Goal: Find specific fact: Find specific fact

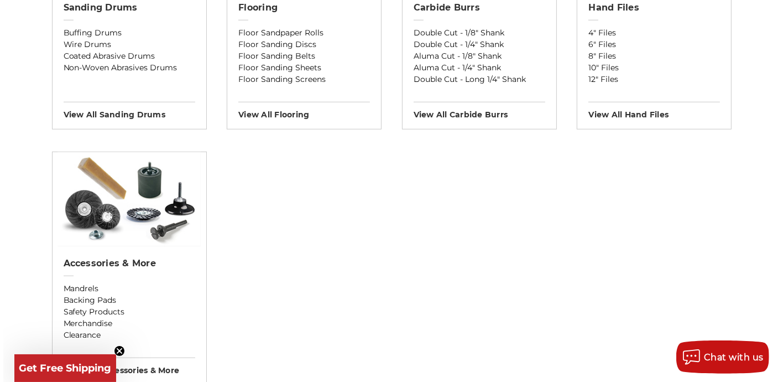
scroll to position [942, 0]
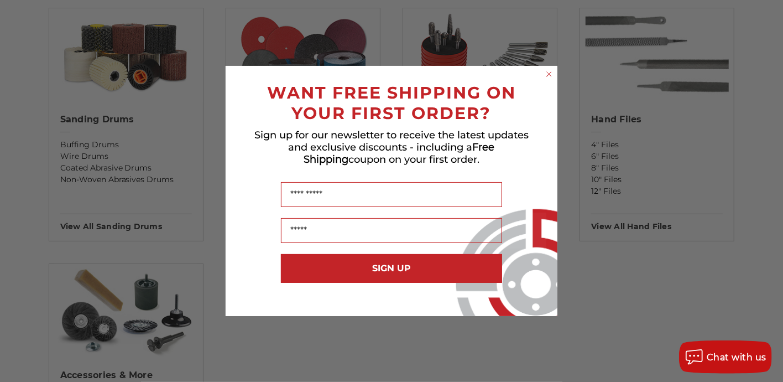
click at [547, 75] on circle "Close dialog" at bounding box center [549, 74] width 11 height 11
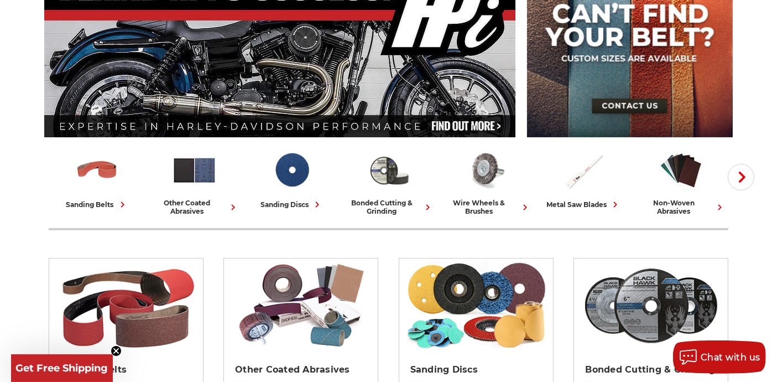
scroll to position [164, 0]
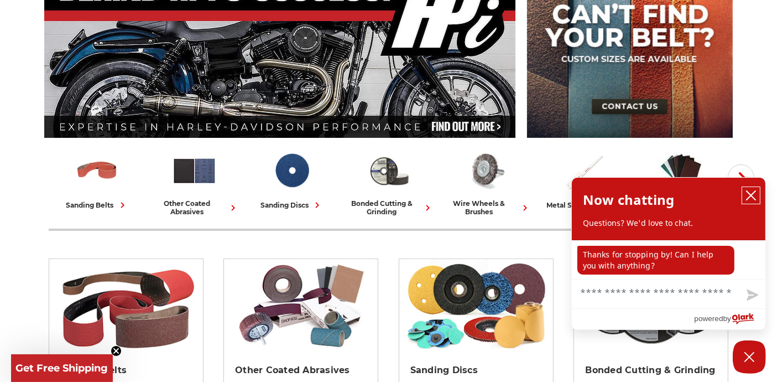
click at [747, 195] on icon "close chatbox" at bounding box center [750, 195] width 11 height 11
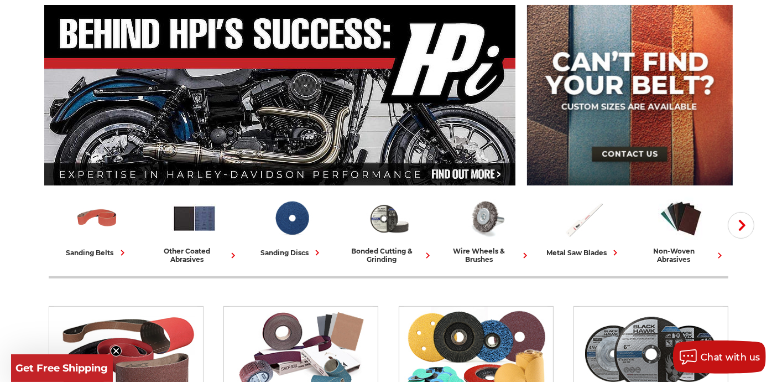
scroll to position [123, 0]
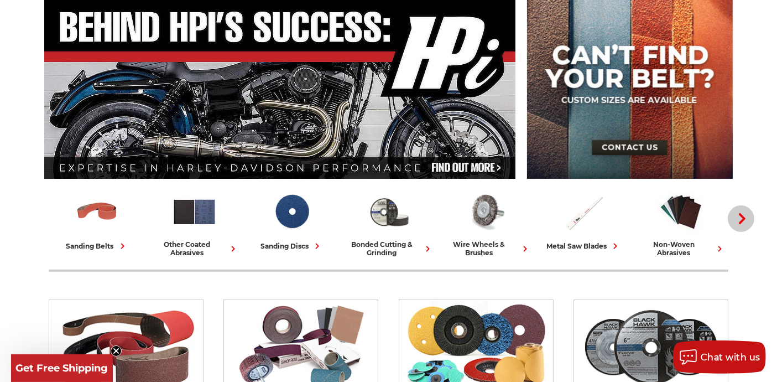
click at [739, 213] on use "button" at bounding box center [742, 218] width 7 height 11
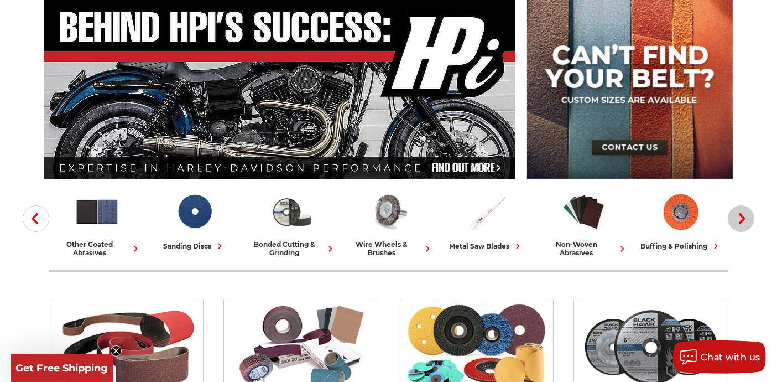
click at [739, 213] on use "button" at bounding box center [742, 218] width 7 height 11
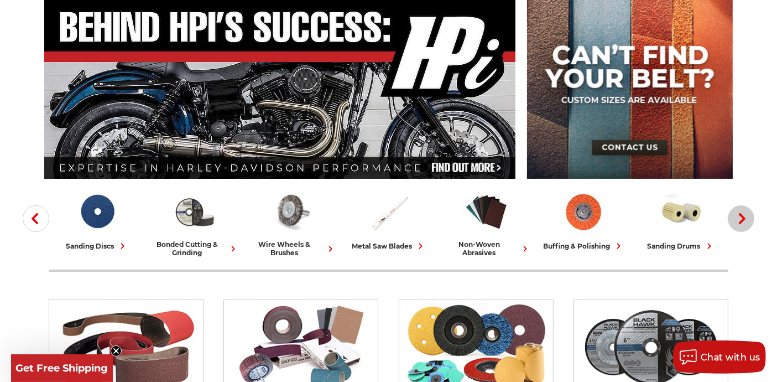
click at [739, 213] on use "button" at bounding box center [742, 218] width 7 height 11
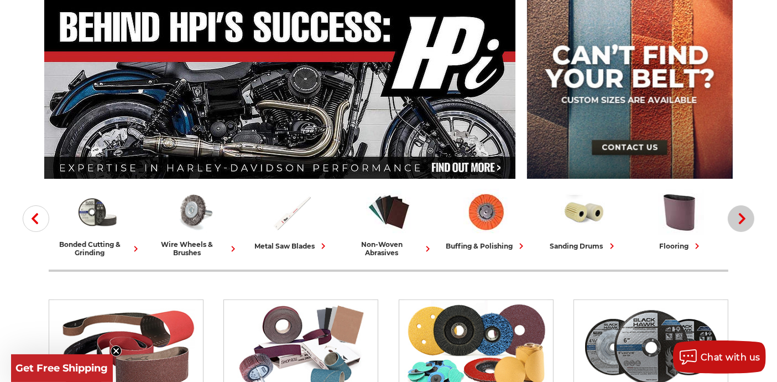
click at [739, 213] on use "button" at bounding box center [742, 218] width 7 height 11
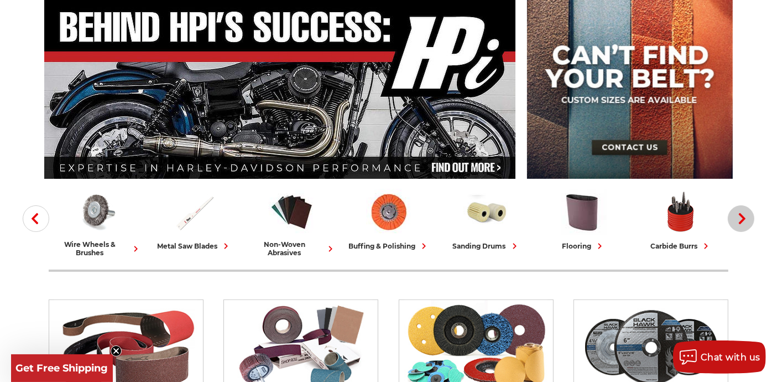
click at [739, 213] on use "button" at bounding box center [742, 218] width 7 height 11
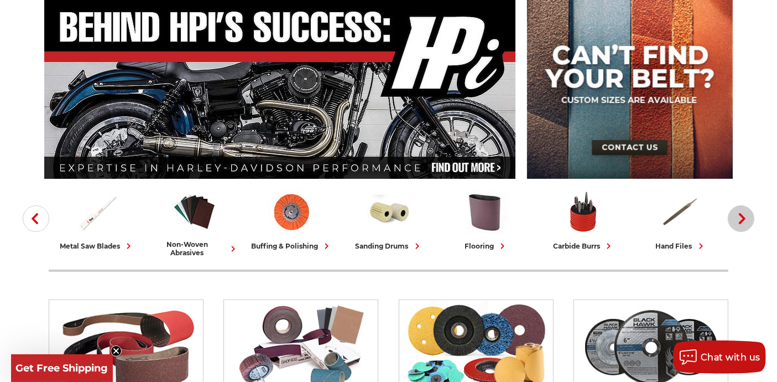
click at [739, 213] on use "button" at bounding box center [742, 218] width 7 height 11
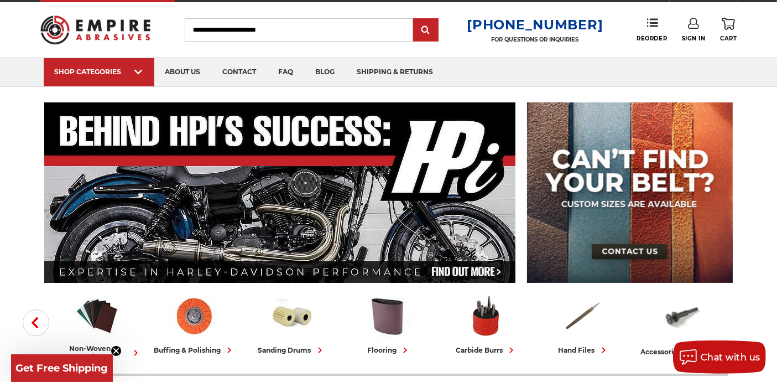
scroll to position [0, 0]
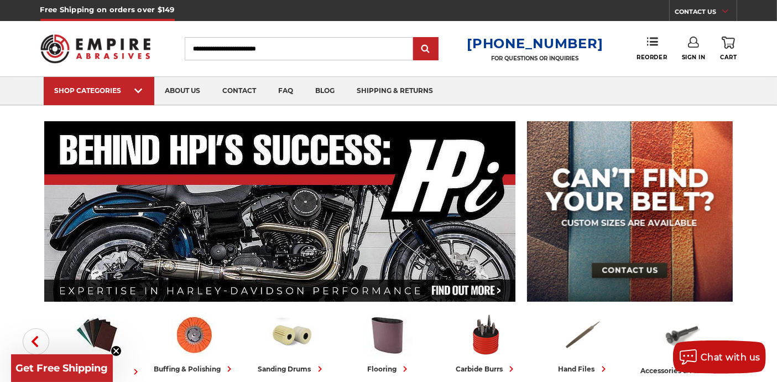
click at [272, 51] on input "Search" at bounding box center [299, 48] width 228 height 23
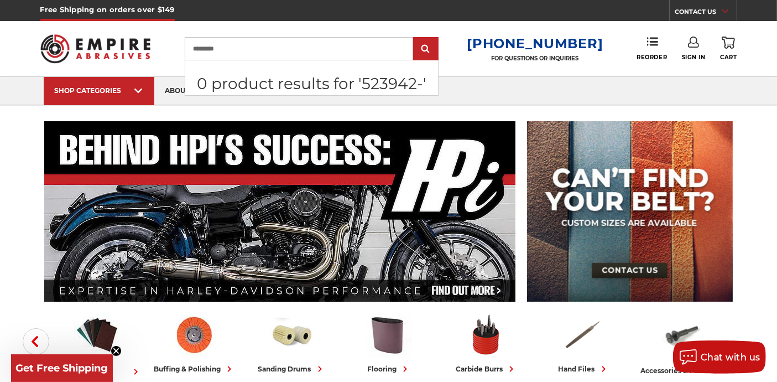
type input "*********"
click at [415, 38] on input "submit" at bounding box center [426, 49] width 22 height 22
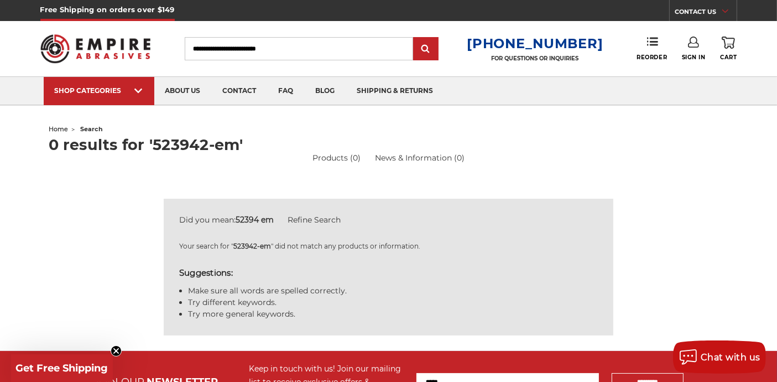
click at [241, 46] on input "Search" at bounding box center [299, 48] width 228 height 23
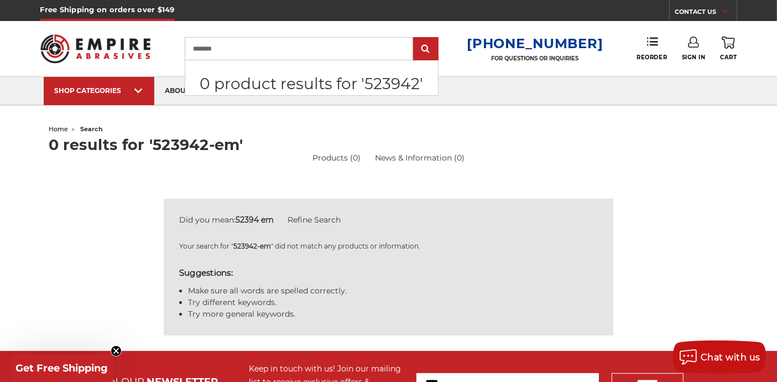
type input "********"
click at [415, 38] on input "submit" at bounding box center [426, 49] width 22 height 22
